Goal: Task Accomplishment & Management: Use online tool/utility

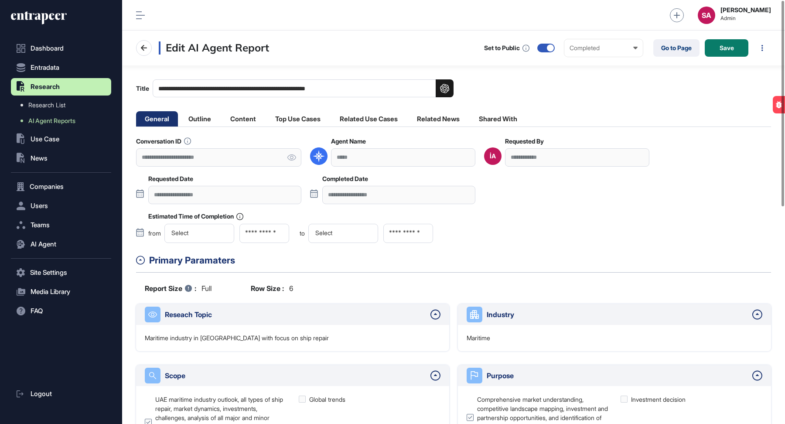
scroll to position [0, 0]
click at [61, 19] on icon at bounding box center [39, 18] width 56 height 14
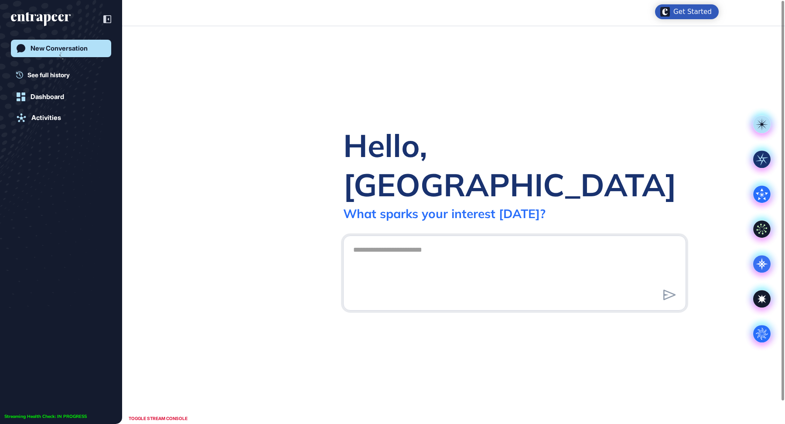
scroll to position [0, 0]
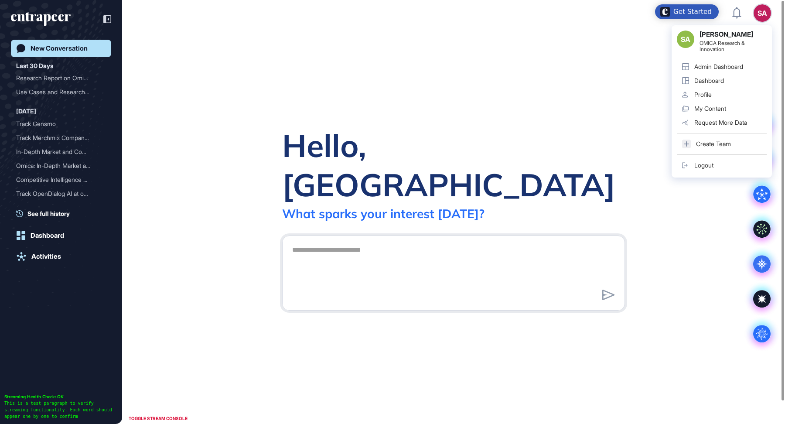
click at [718, 63] on div "Admin Dashboard" at bounding box center [718, 66] width 49 height 7
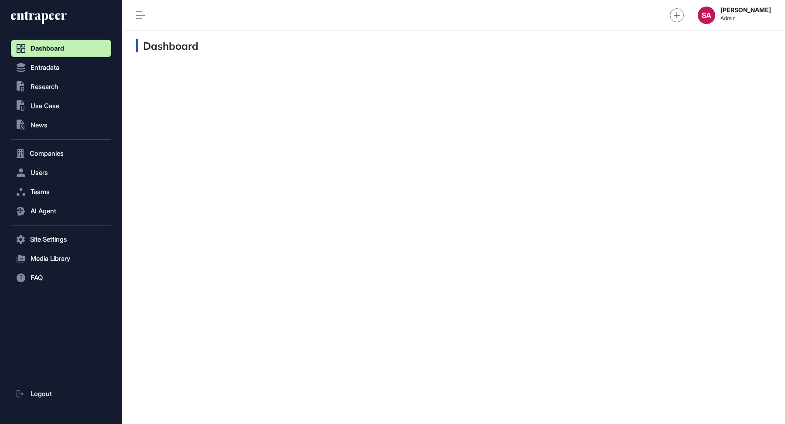
scroll to position [0, 0]
click at [51, 152] on span "Companies" at bounding box center [47, 153] width 34 height 7
click at [52, 167] on link "Company List" at bounding box center [63, 172] width 96 height 16
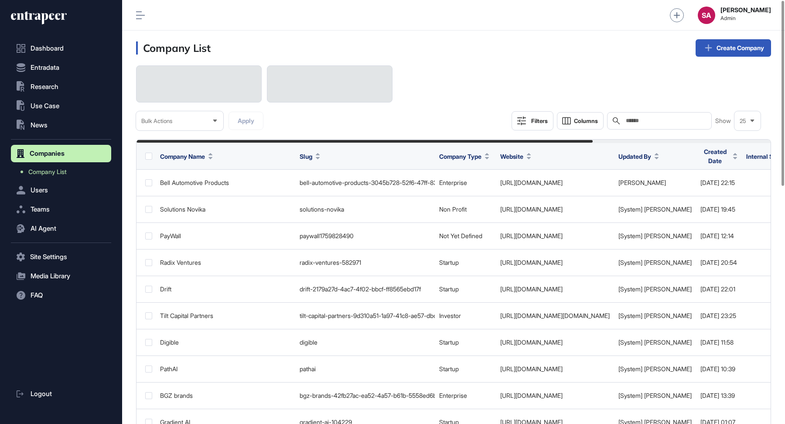
click at [638, 121] on input "text" at bounding box center [665, 120] width 81 height 7
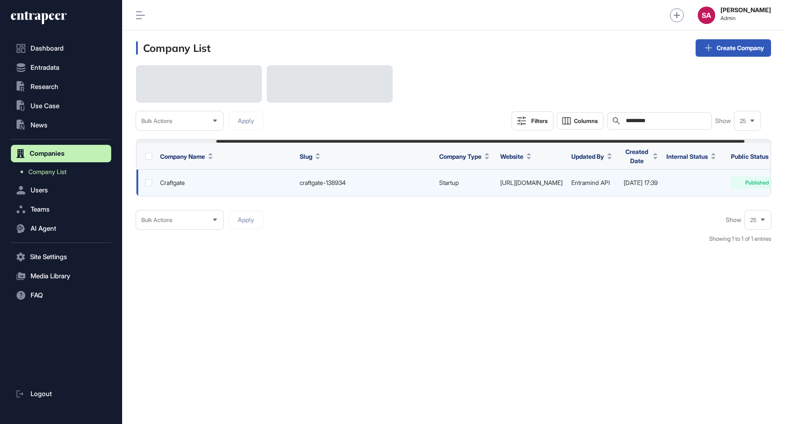
scroll to position [0, 128]
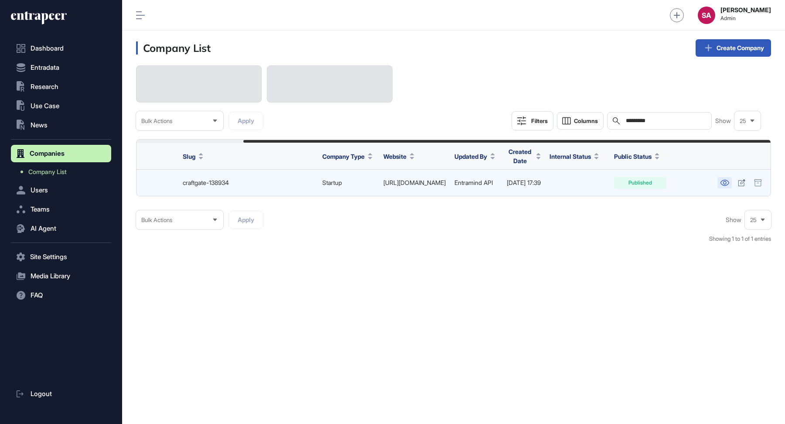
type input "*********"
click at [727, 181] on icon at bounding box center [724, 183] width 9 height 6
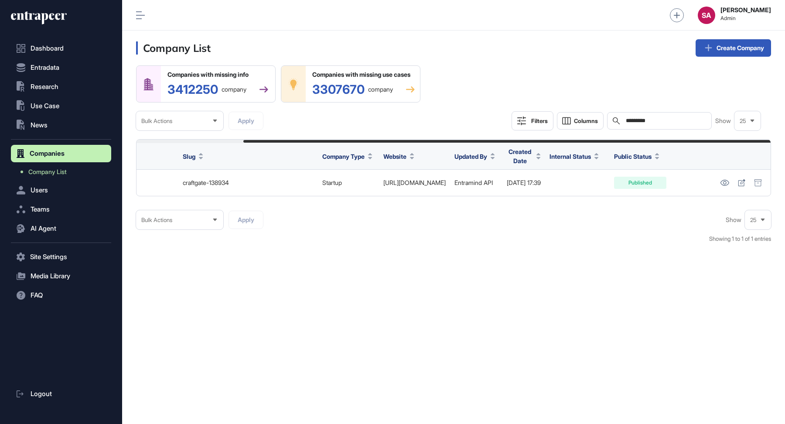
click at [49, 20] on icon at bounding box center [39, 18] width 56 height 14
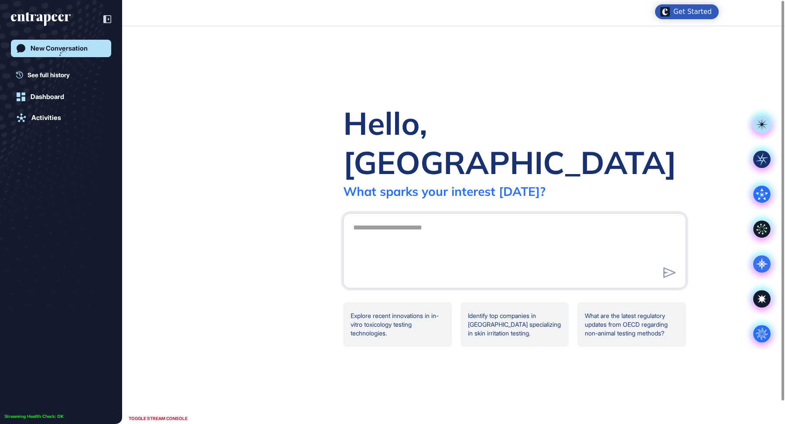
scroll to position [0, 0]
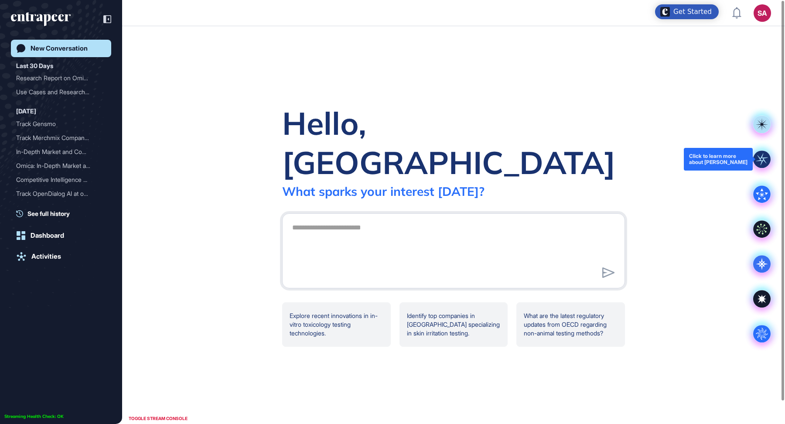
click at [759, 153] on rect at bounding box center [761, 158] width 17 height 17
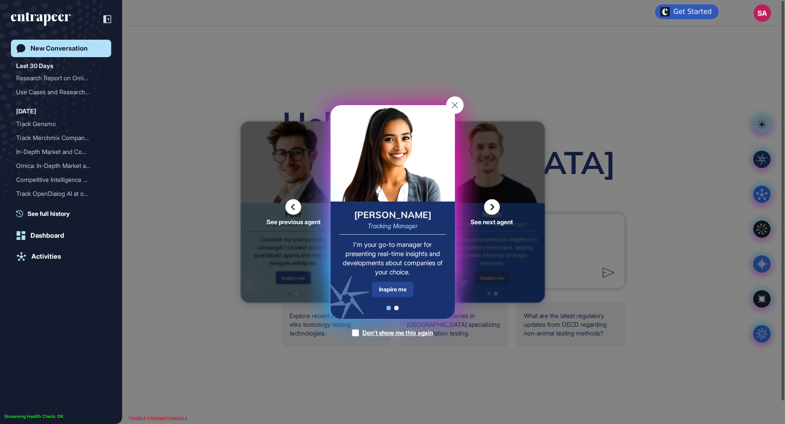
click at [397, 288] on div "Inspire me" at bounding box center [392, 289] width 41 height 15
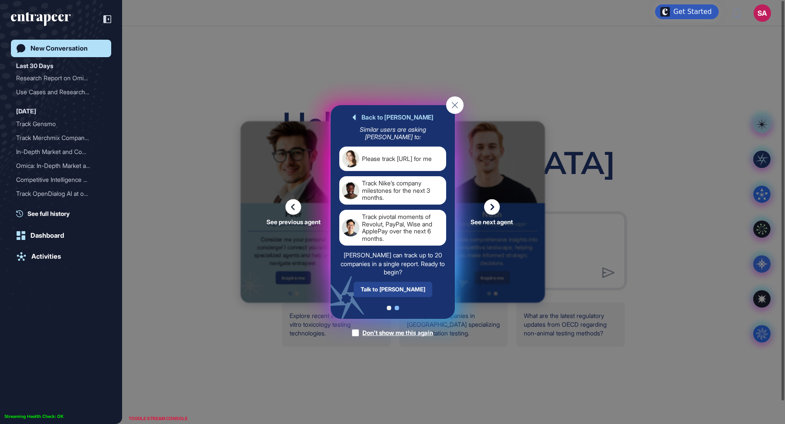
click at [400, 285] on div "Talk to Tracy" at bounding box center [392, 289] width 79 height 15
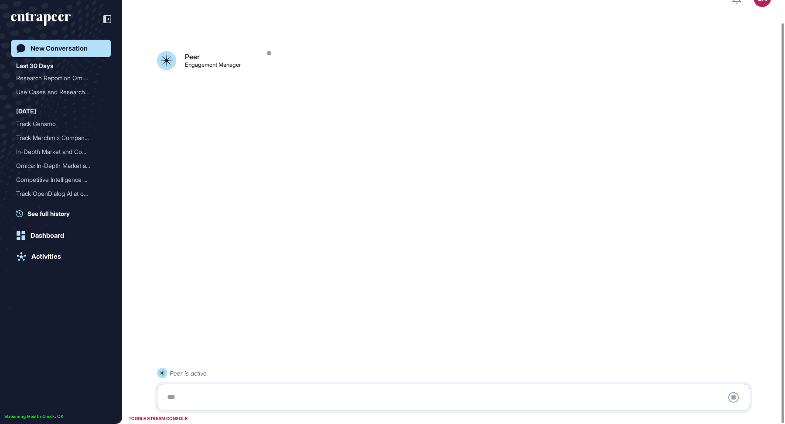
scroll to position [24, 0]
click at [250, 393] on div at bounding box center [454, 397] width 584 height 17
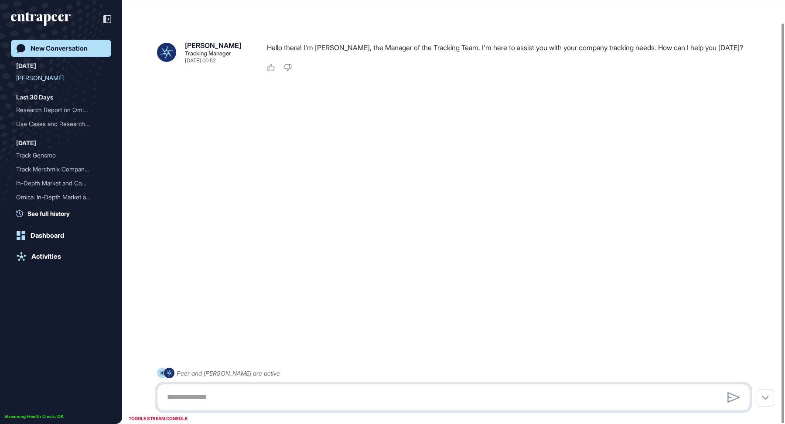
click at [215, 397] on textarea at bounding box center [454, 397] width 584 height 17
paste textarea "**********"
click at [264, 398] on textarea "**********" at bounding box center [454, 397] width 584 height 17
type textarea "**********"
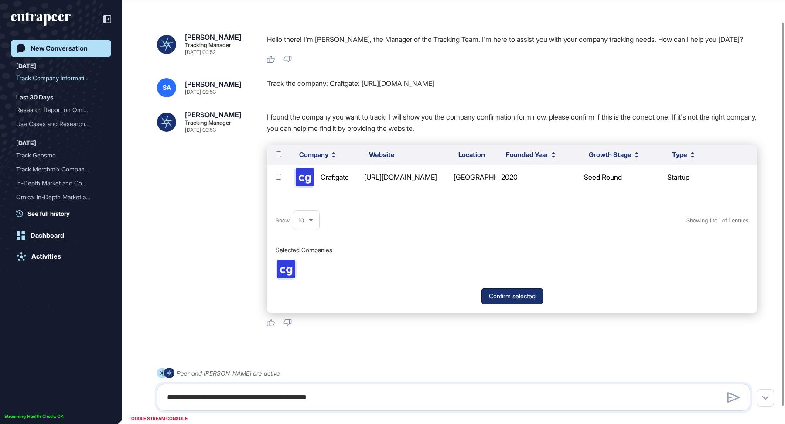
click at [519, 297] on button "Confirm selected" at bounding box center [513, 296] width 62 height 16
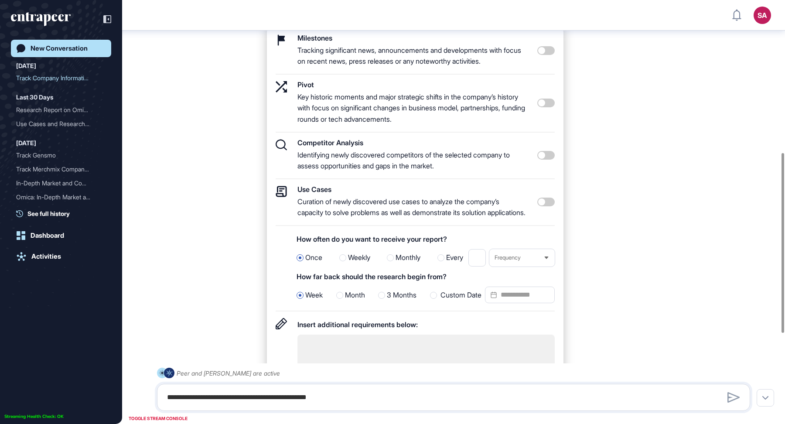
scroll to position [359, 0]
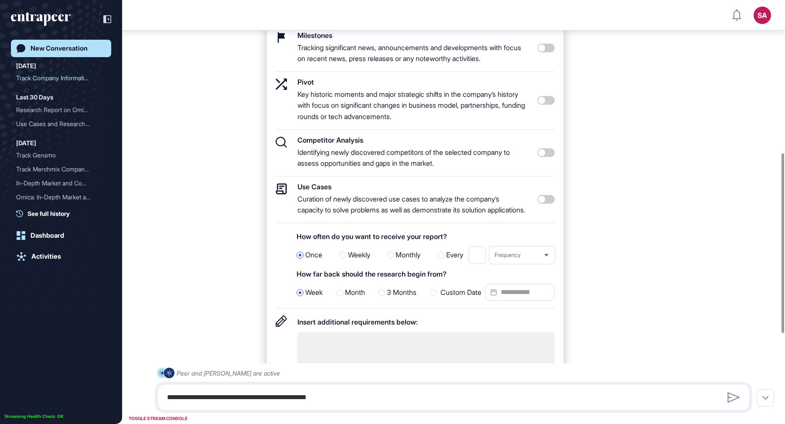
click at [550, 204] on span at bounding box center [545, 199] width 17 height 9
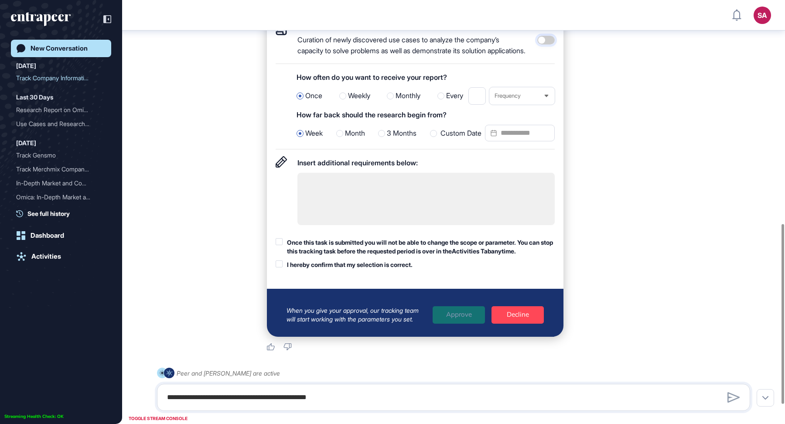
scroll to position [526, 0]
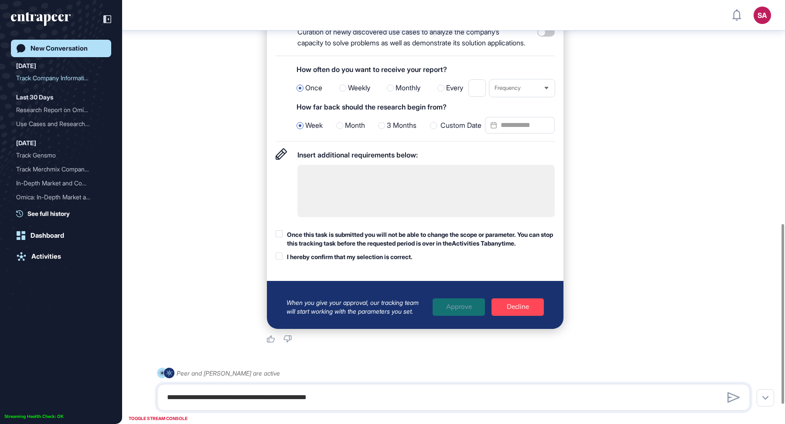
click at [460, 134] on div "Custom Date" at bounding box center [492, 125] width 125 height 17
click at [524, 133] on input "Custom Date" at bounding box center [520, 125] width 70 height 17
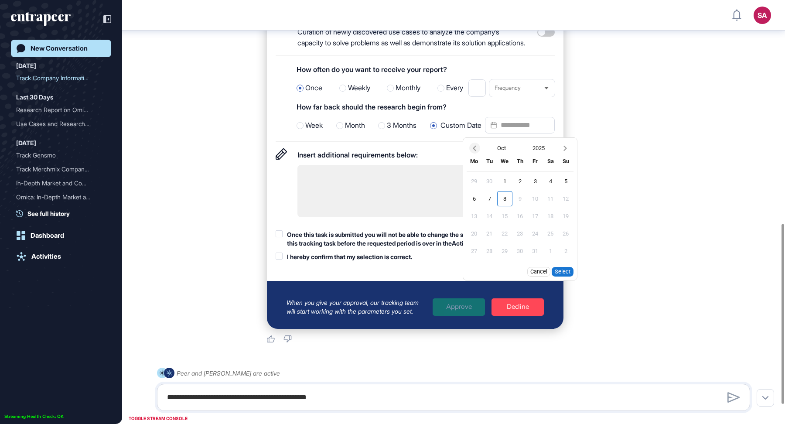
click at [475, 151] on icon "Previous month" at bounding box center [474, 148] width 3 height 5
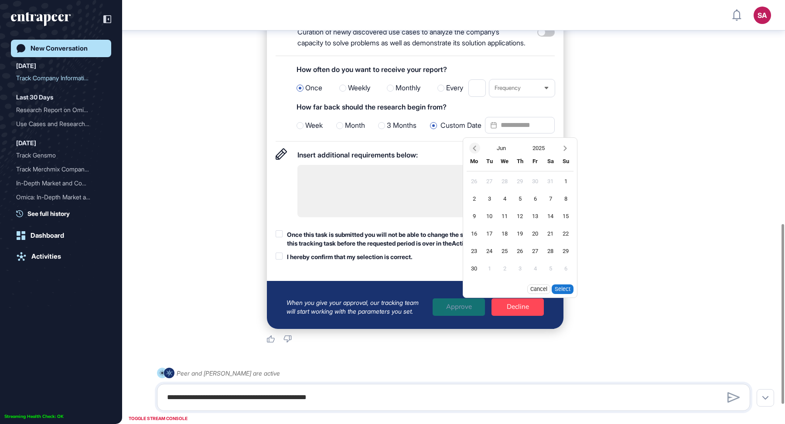
click at [475, 151] on icon "Previous month" at bounding box center [474, 148] width 3 height 5
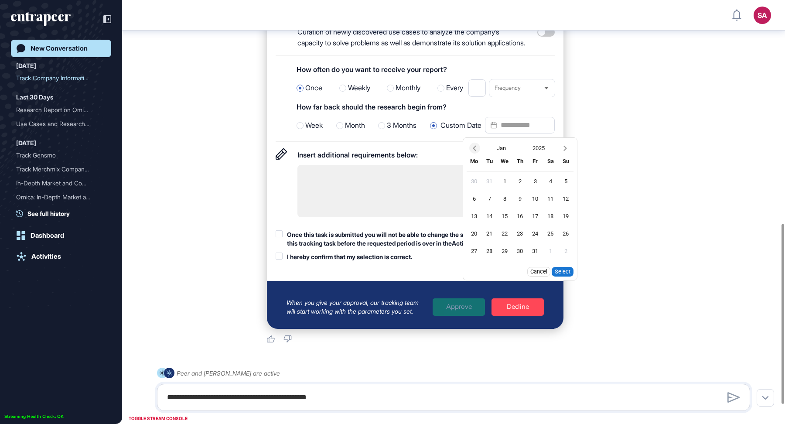
click at [475, 151] on icon "Previous month" at bounding box center [474, 148] width 3 height 5
click at [474, 153] on icon "Previous month" at bounding box center [474, 148] width 9 height 9
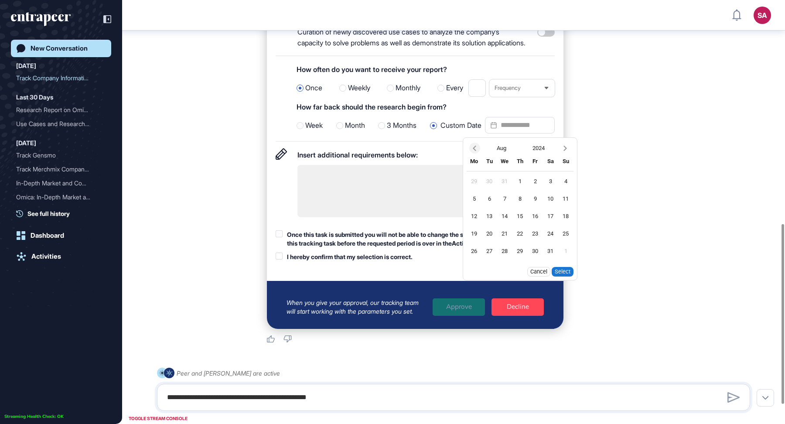
click at [474, 153] on icon "Previous month" at bounding box center [474, 148] width 9 height 9
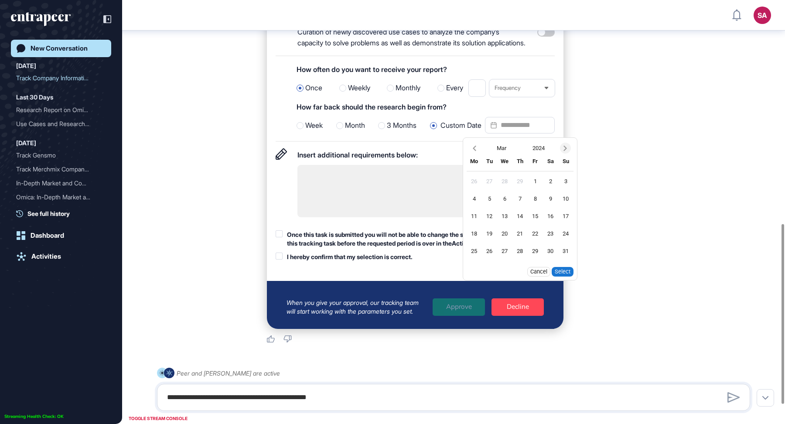
click at [565, 153] on icon "Next month" at bounding box center [565, 148] width 9 height 9
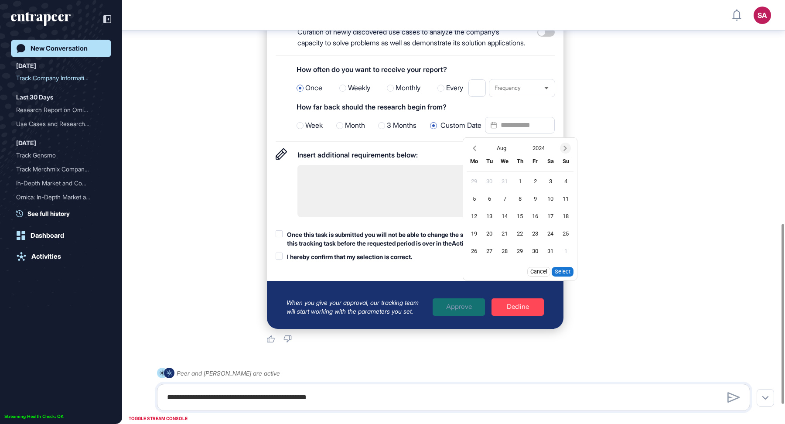
click at [565, 153] on icon "Next month" at bounding box center [565, 148] width 9 height 9
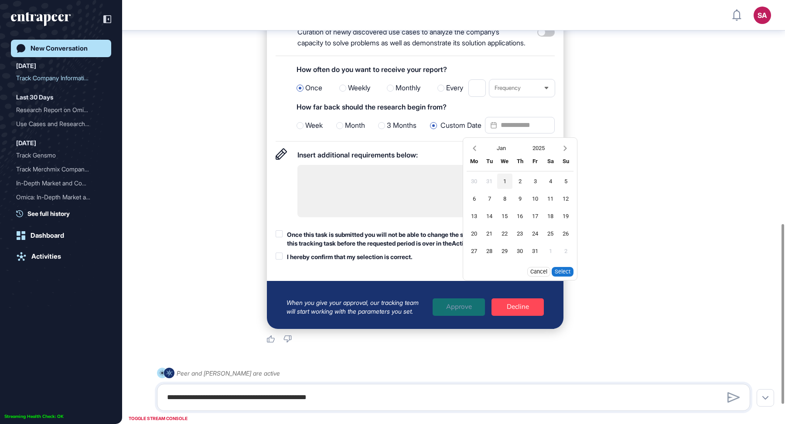
click at [506, 189] on div "1" at bounding box center [504, 181] width 15 height 15
click at [565, 277] on button "Select" at bounding box center [563, 272] width 22 height 10
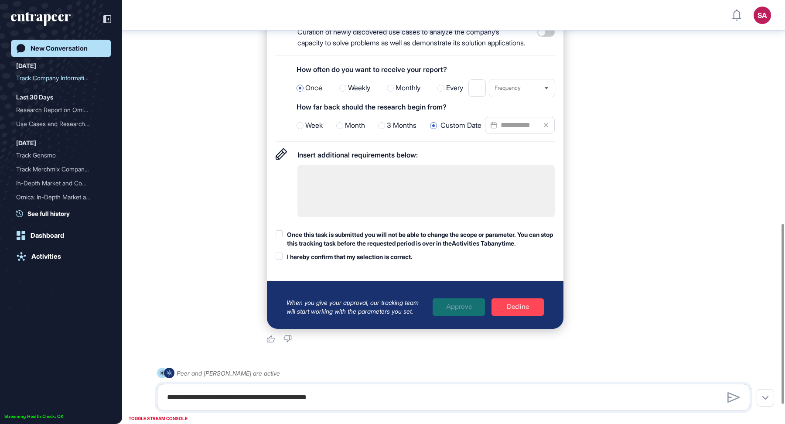
click at [308, 242] on div "Once this task is submitted you will not be able to change the scope or paramet…" at bounding box center [421, 238] width 268 height 17
click at [310, 261] on div "I hereby confirm that my selection is correct." at bounding box center [350, 257] width 126 height 9
click at [459, 316] on div "Approve" at bounding box center [459, 306] width 52 height 17
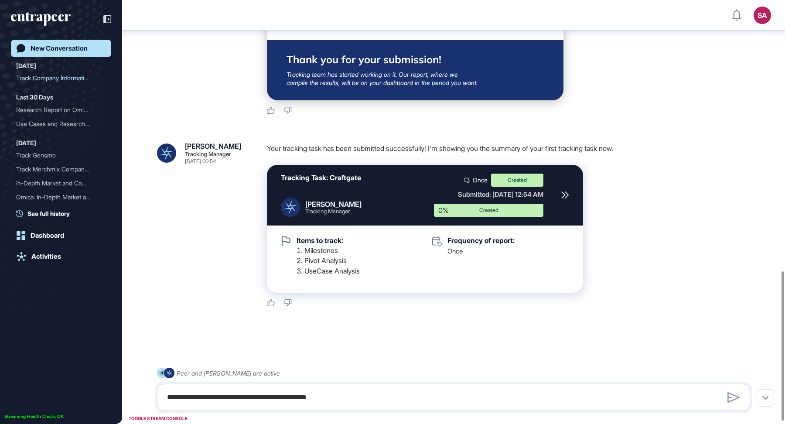
scroll to position [777, 0]
click at [567, 194] on icon at bounding box center [565, 195] width 8 height 8
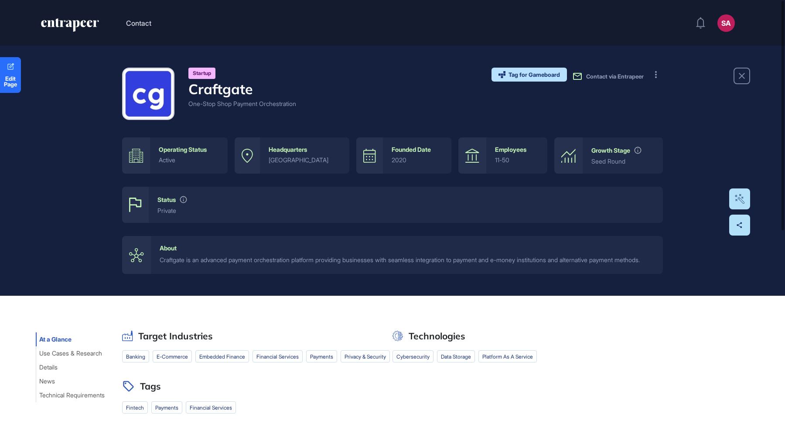
scroll to position [178, 0]
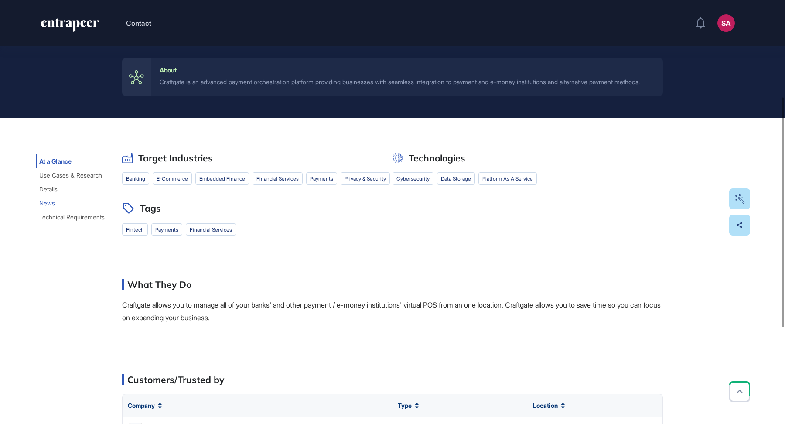
click at [51, 207] on span "News" at bounding box center [47, 203] width 16 height 7
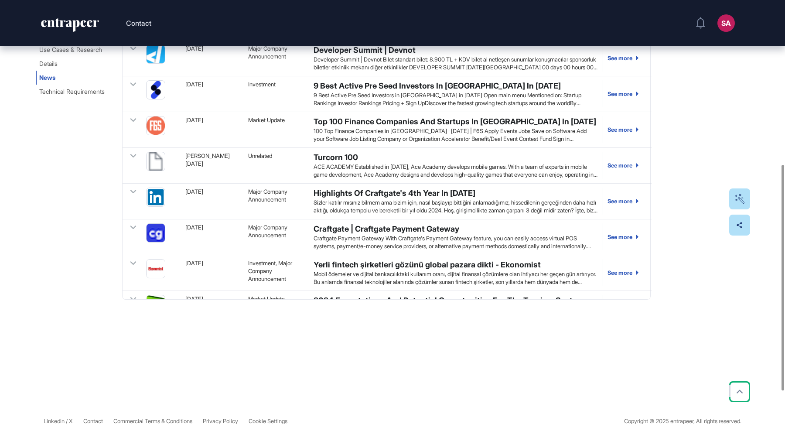
scroll to position [0, 0]
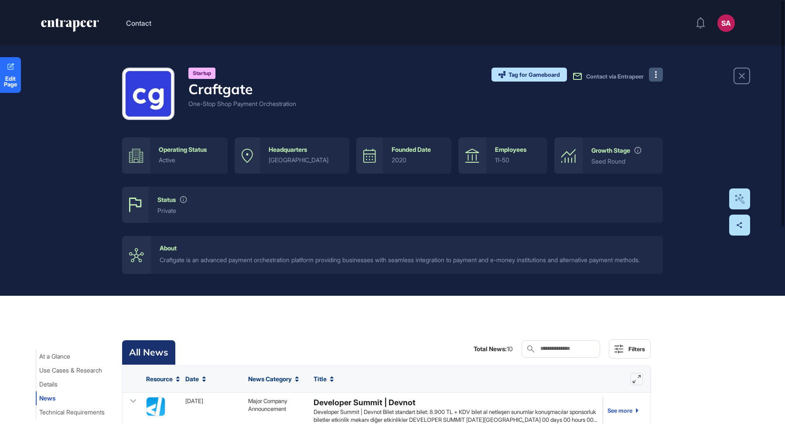
click at [660, 79] on button at bounding box center [656, 75] width 14 height 14
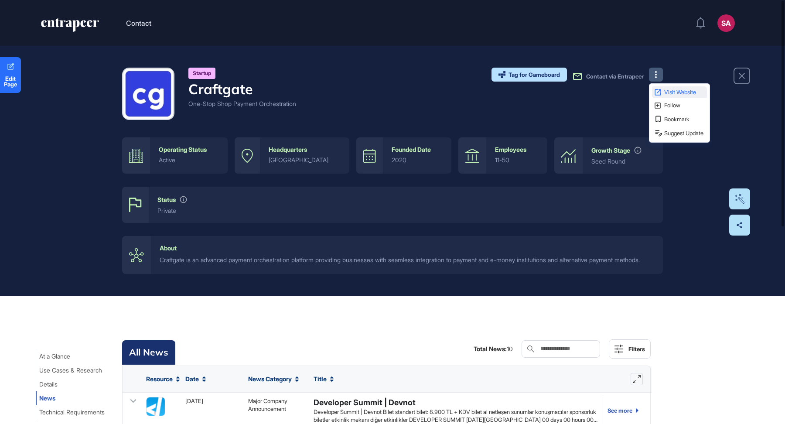
click at [677, 92] on span "Visit Website" at bounding box center [684, 92] width 41 height 6
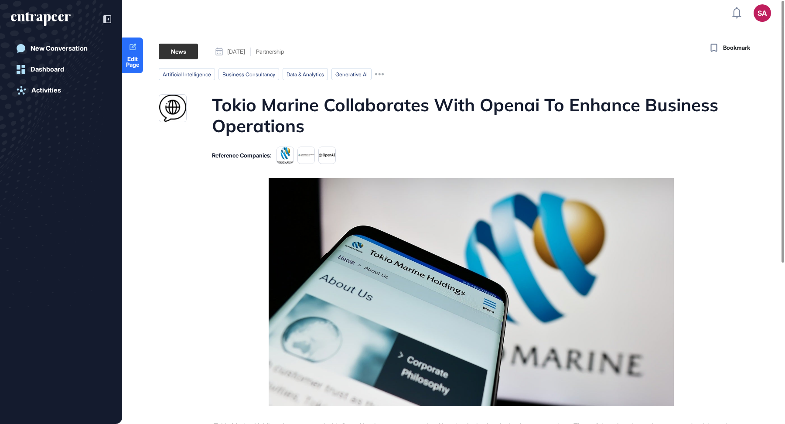
click at [517, 64] on main "News September 29, 2025 Partnership September 29, 2025 Partnership artificial i…" at bounding box center [454, 352] width 661 height 617
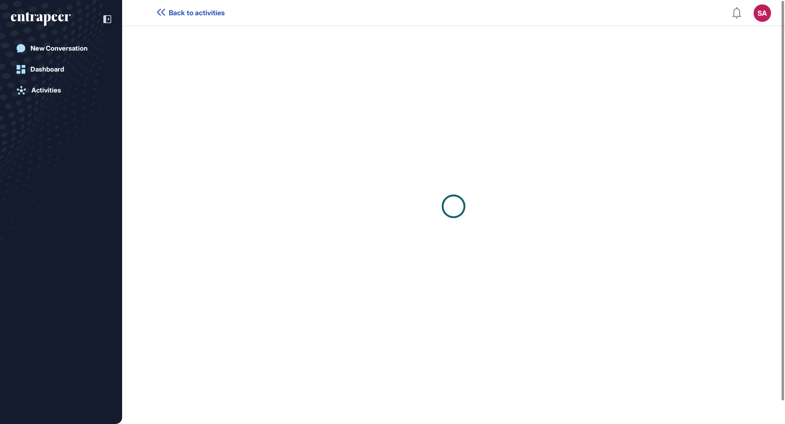
scroll to position [0, 0]
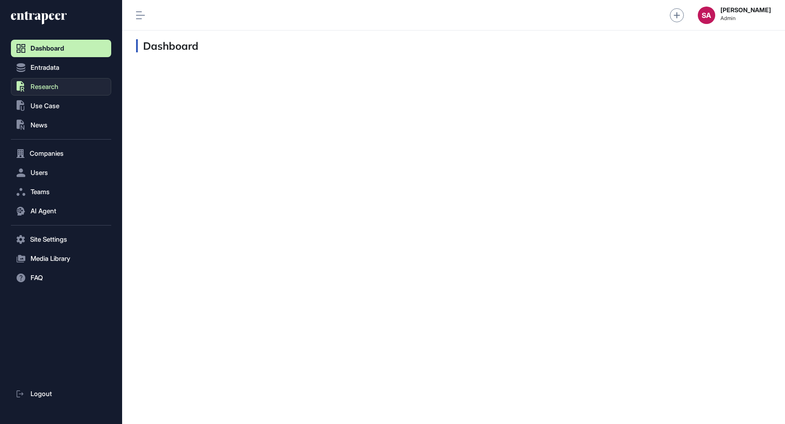
click at [56, 86] on span "Research" at bounding box center [45, 86] width 28 height 7
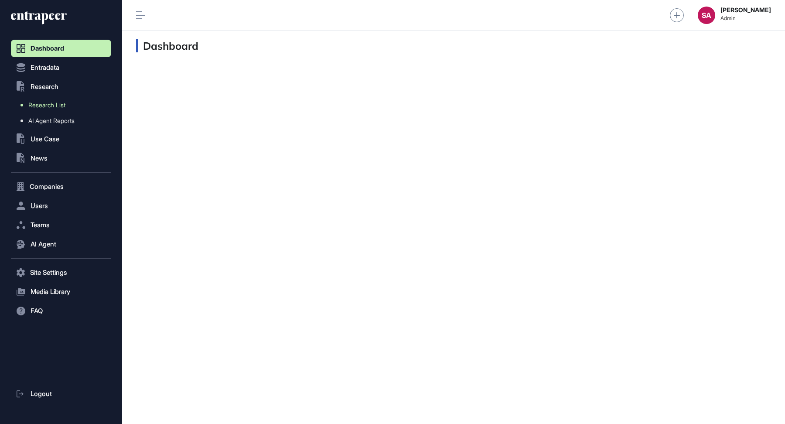
click at [44, 103] on span "Research List" at bounding box center [46, 105] width 37 height 7
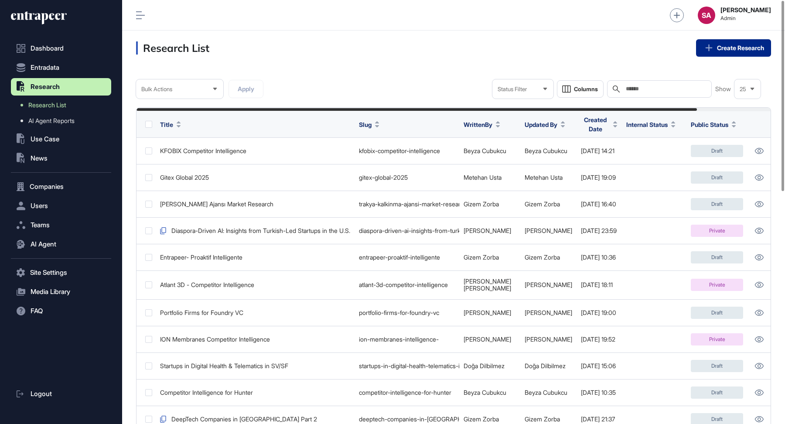
click at [734, 48] on link "Create Research" at bounding box center [733, 47] width 75 height 17
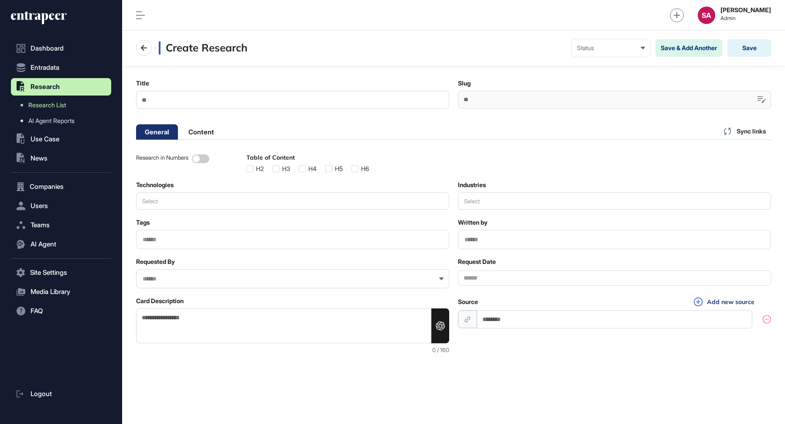
click at [348, 102] on input "Title" at bounding box center [292, 100] width 313 height 18
type input "**********"
click at [624, 49] on div "Status" at bounding box center [611, 47] width 68 height 7
click at [0, 0] on div "Draft" at bounding box center [0, 0] width 0 height 0
click at [757, 48] on button "Save" at bounding box center [750, 47] width 44 height 17
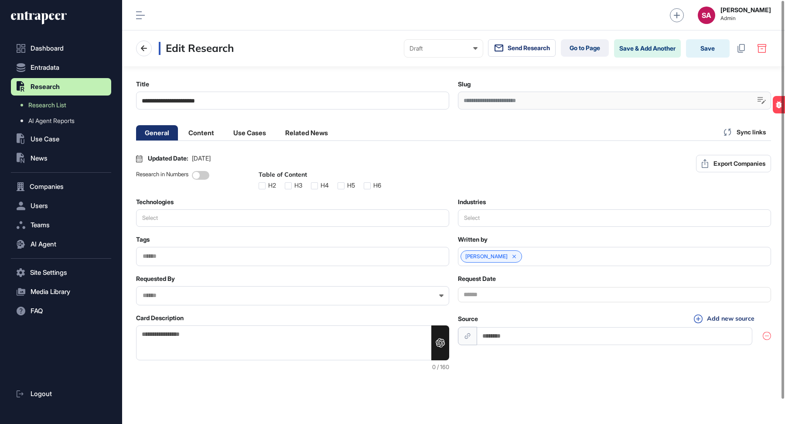
click at [511, 102] on div "**********" at bounding box center [614, 101] width 313 height 18
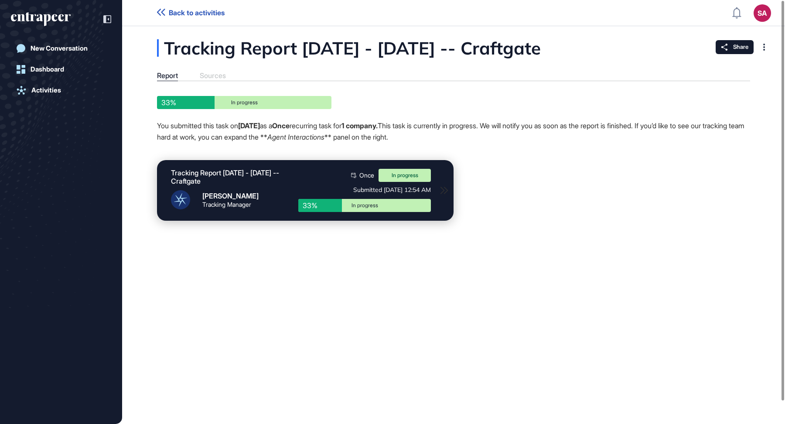
scroll to position [0, 0]
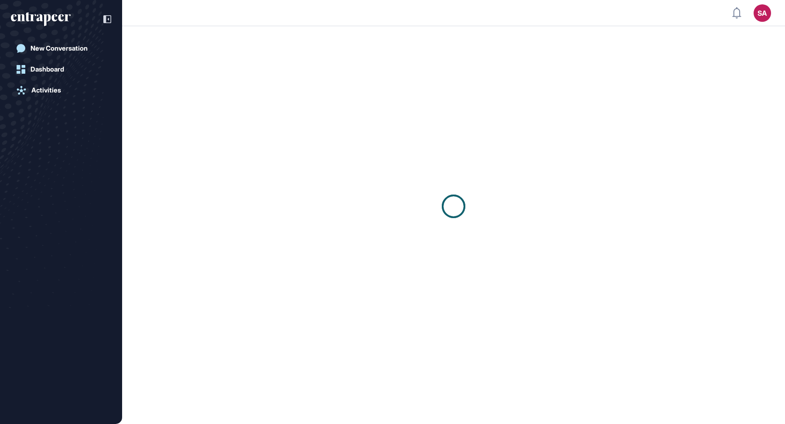
scroll to position [0, 0]
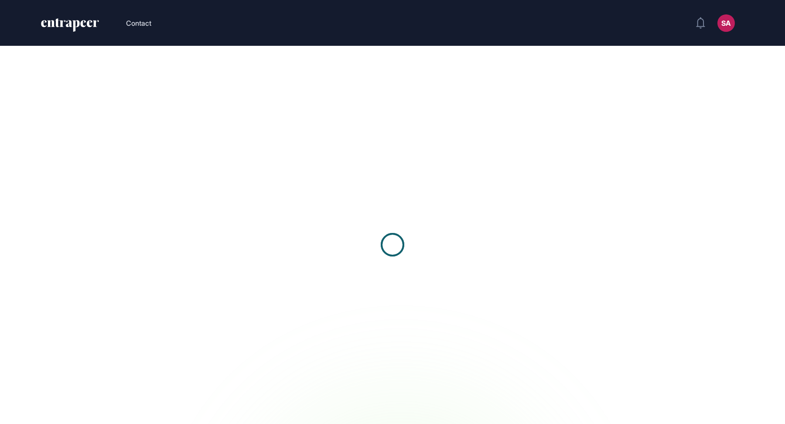
scroll to position [0, 0]
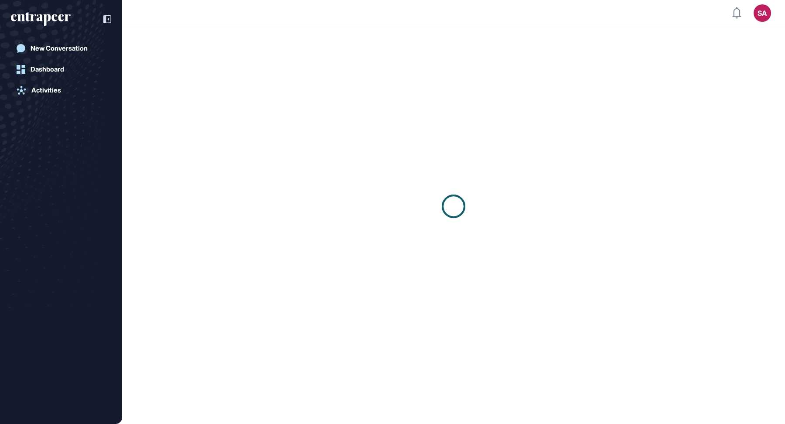
scroll to position [0, 0]
